Goal: Find specific page/section: Find specific page/section

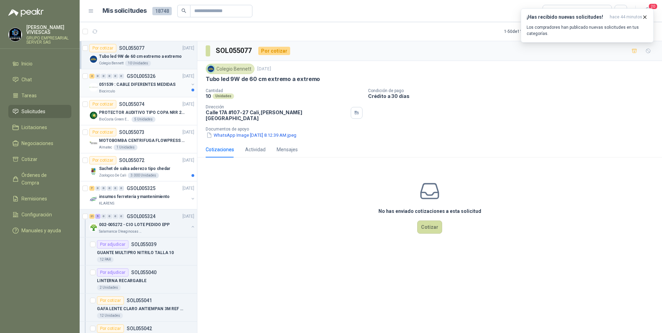
click at [114, 86] on p "051539 : CABLE DIFERENTES MEDIDAS" at bounding box center [137, 84] width 77 height 7
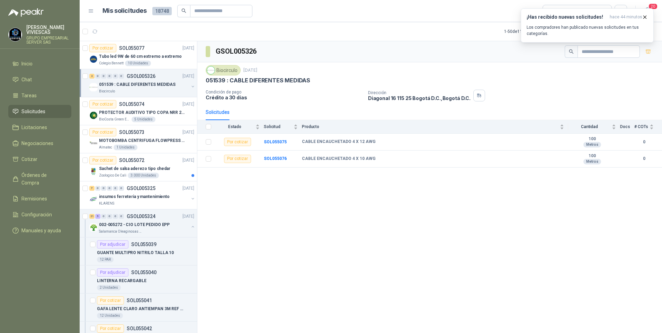
click at [143, 84] on p "051539 : CABLE DIFERENTES MEDIDAS" at bounding box center [137, 84] width 77 height 7
